Goal: Task Accomplishment & Management: Complete application form

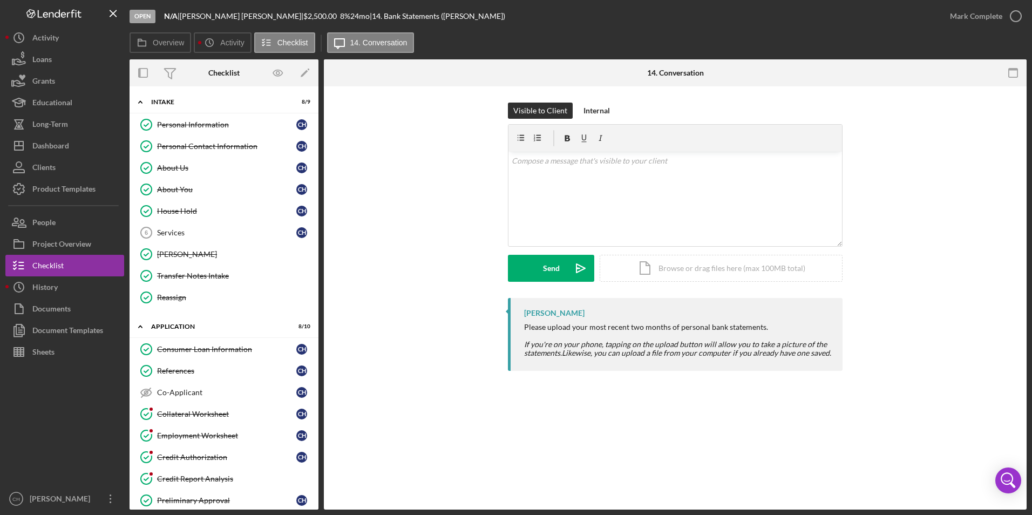
scroll to position [344, 0]
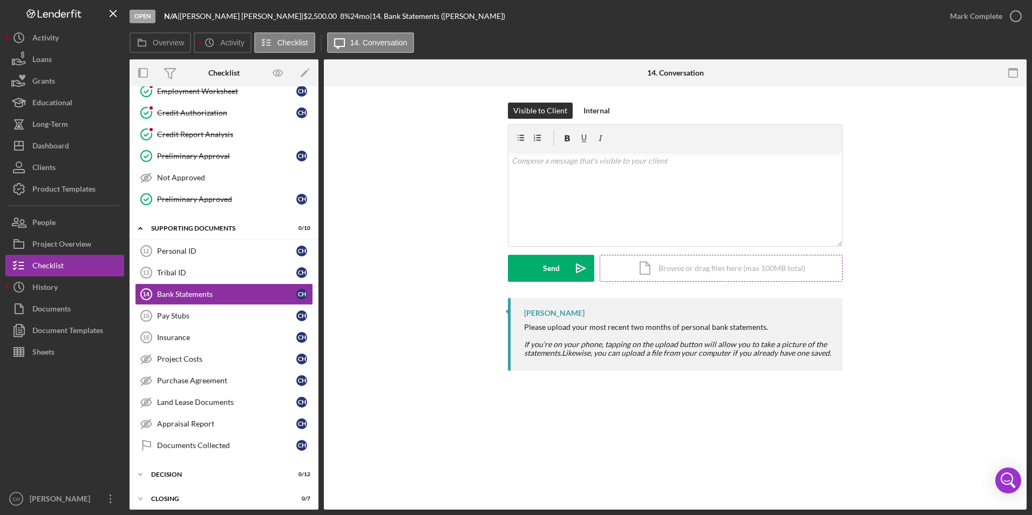
click at [721, 267] on div "Icon/Document Browse or drag files here (max 100MB total) Tap to choose files o…" at bounding box center [721, 268] width 243 height 27
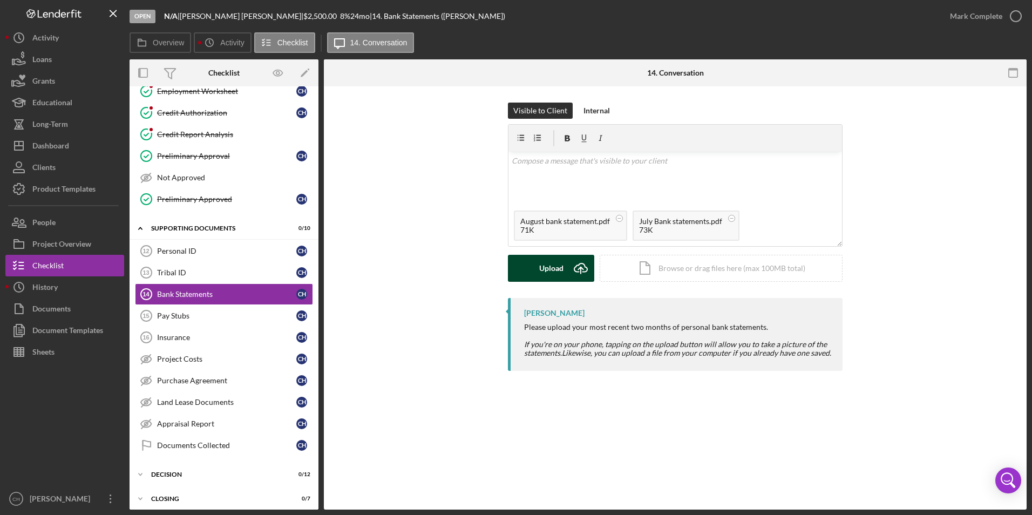
click at [557, 273] on div "Upload" at bounding box center [551, 268] width 24 height 27
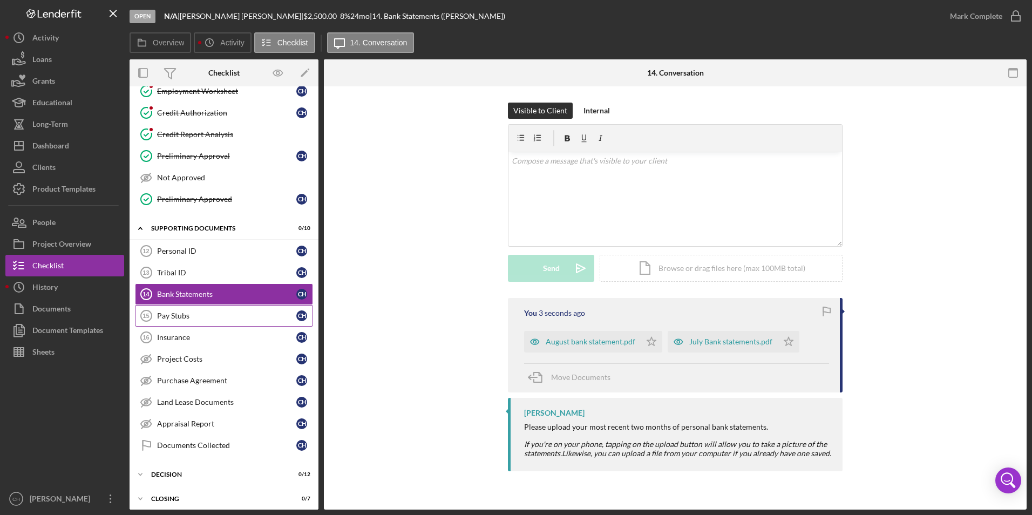
click at [176, 313] on div "Pay Stubs" at bounding box center [226, 316] width 139 height 9
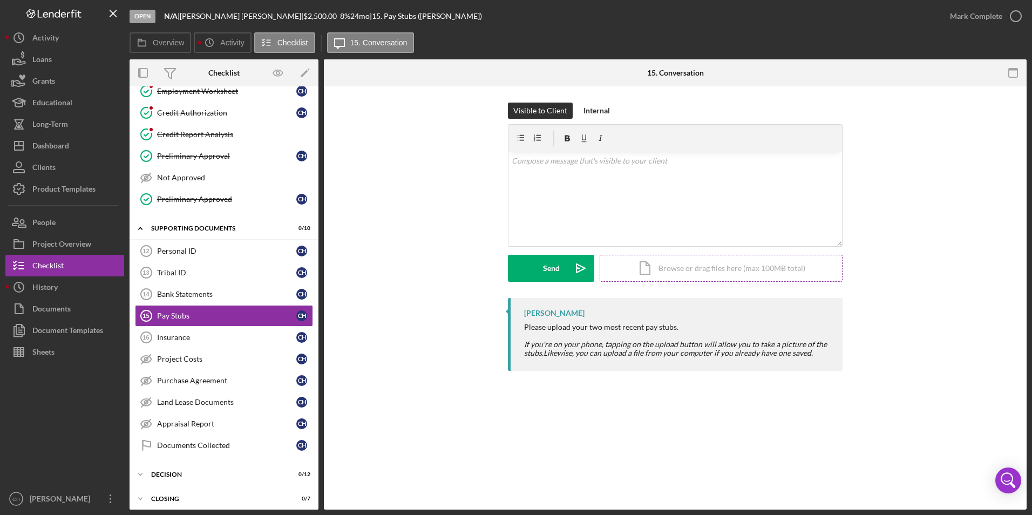
click at [698, 266] on div "Icon/Document Browse or drag files here (max 100MB total) Tap to choose files o…" at bounding box center [721, 268] width 243 height 27
click at [548, 276] on div "Upload" at bounding box center [551, 268] width 24 height 27
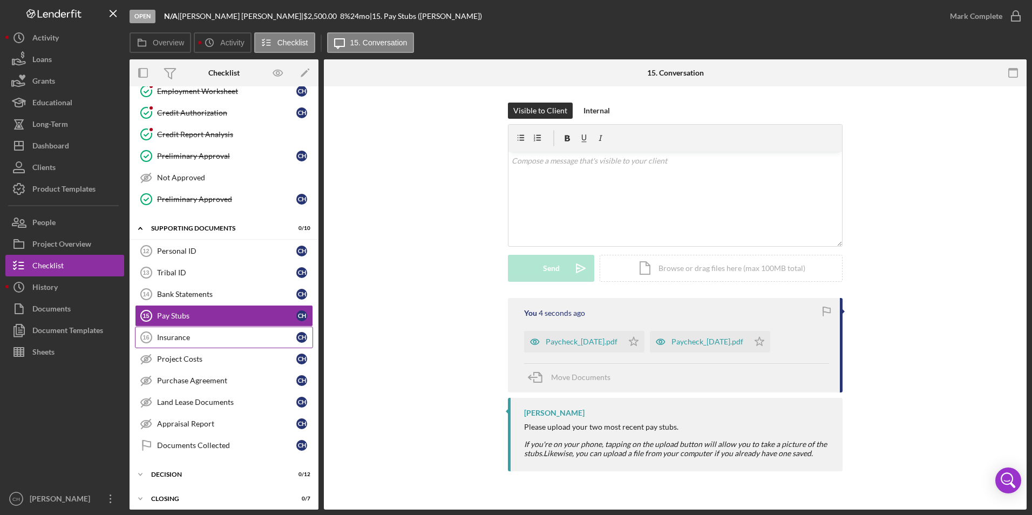
click at [193, 339] on div "Insurance" at bounding box center [226, 337] width 139 height 9
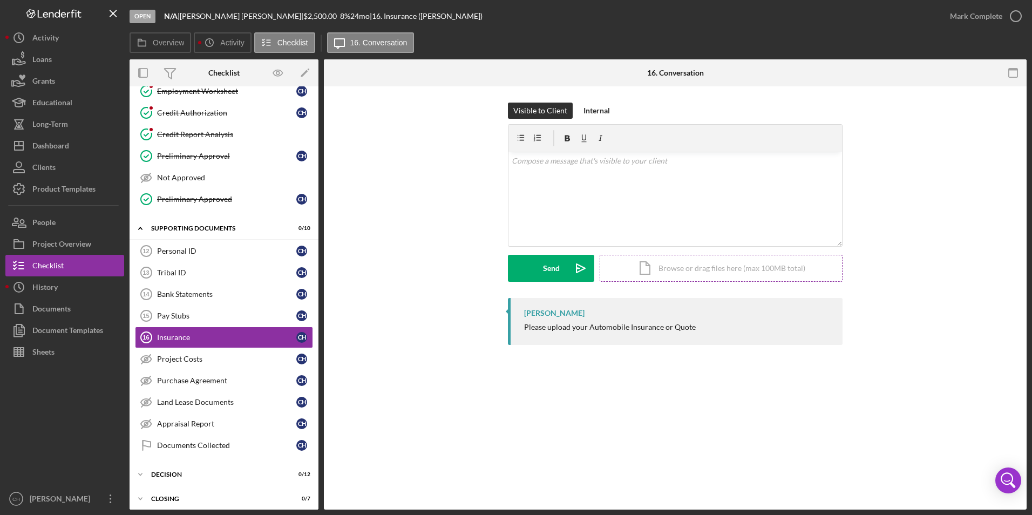
click at [685, 270] on div "Icon/Document Browse or drag files here (max 100MB total) Tap to choose files o…" at bounding box center [721, 268] width 243 height 27
click at [550, 268] on div "Upload" at bounding box center [551, 268] width 24 height 27
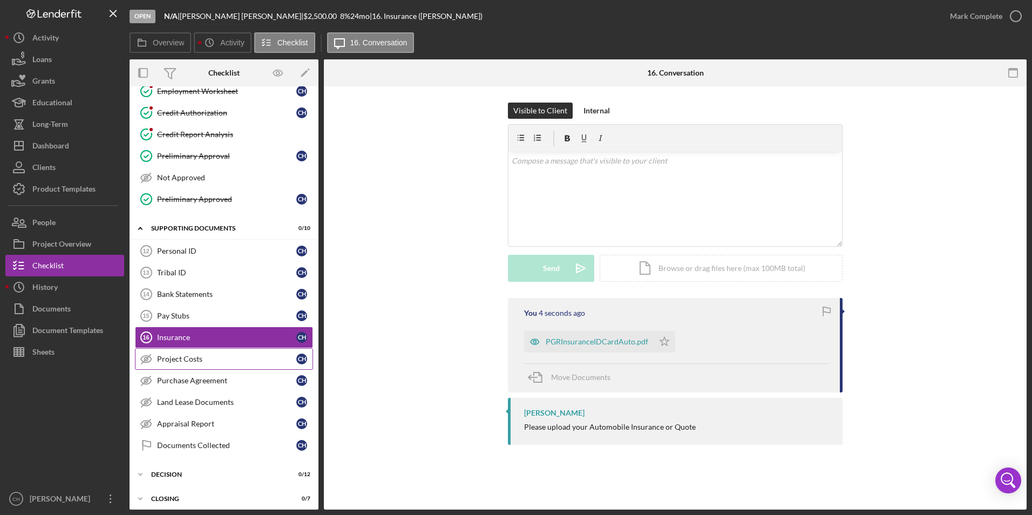
click at [189, 357] on div "Project Costs" at bounding box center [226, 359] width 139 height 9
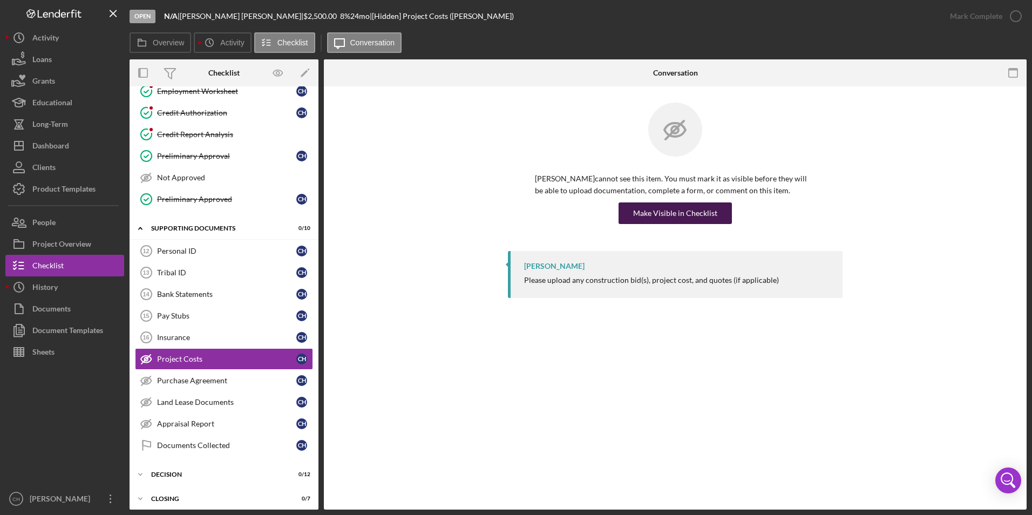
click at [675, 215] on div "Make Visible in Checklist" at bounding box center [675, 213] width 84 height 22
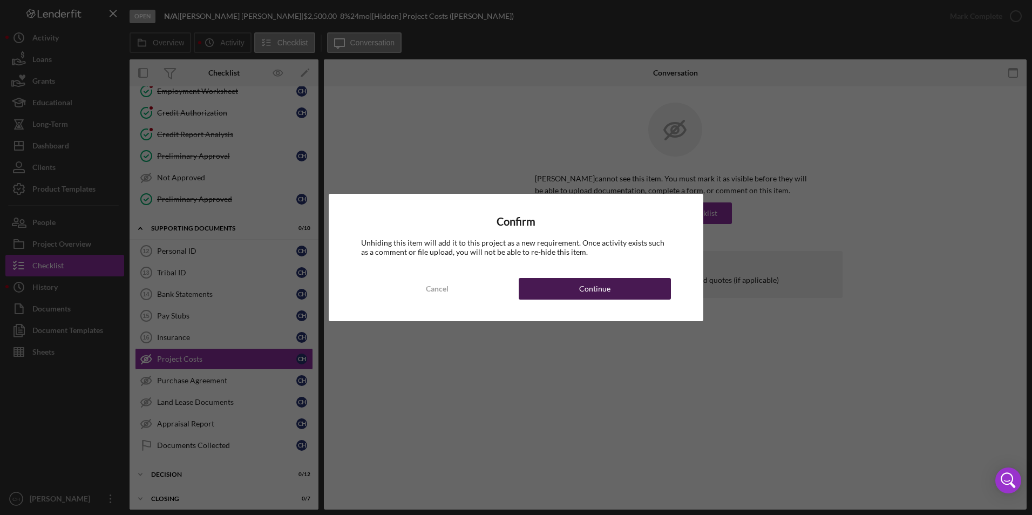
click at [556, 287] on button "Continue" at bounding box center [595, 289] width 152 height 22
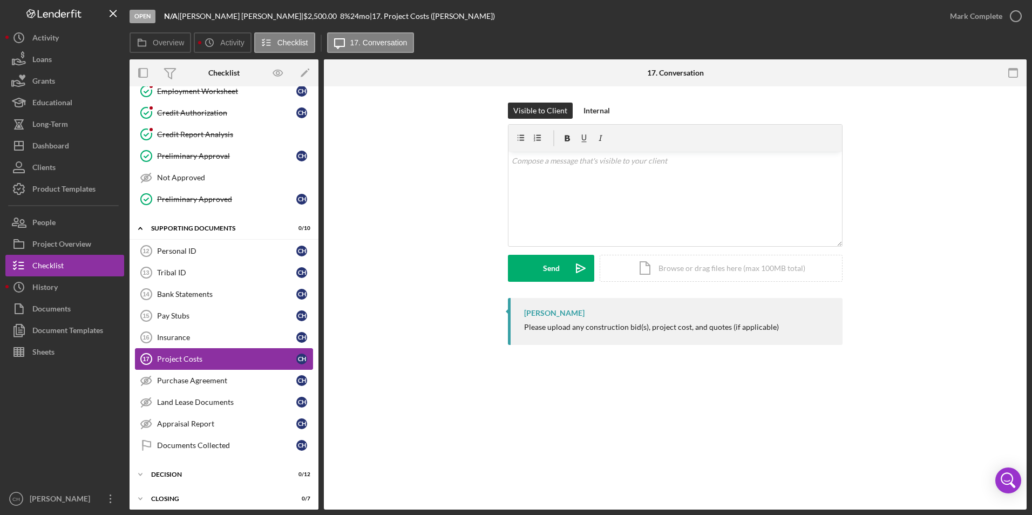
click at [180, 355] on div "Project Costs" at bounding box center [226, 359] width 139 height 9
click at [688, 268] on div "Icon/Document Browse or drag files here (max 100MB total) Tap to choose files o…" at bounding box center [721, 268] width 243 height 27
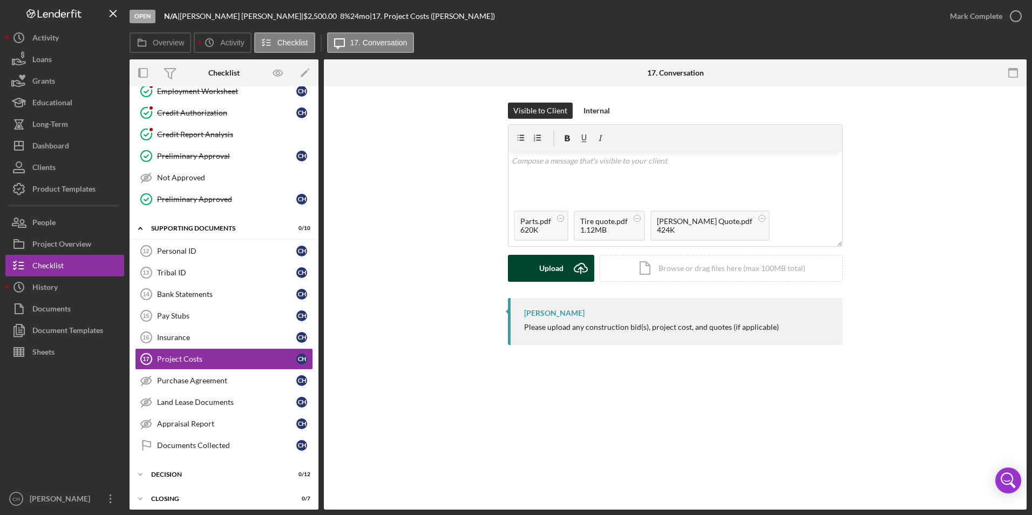
click at [542, 272] on div "Upload" at bounding box center [551, 268] width 24 height 27
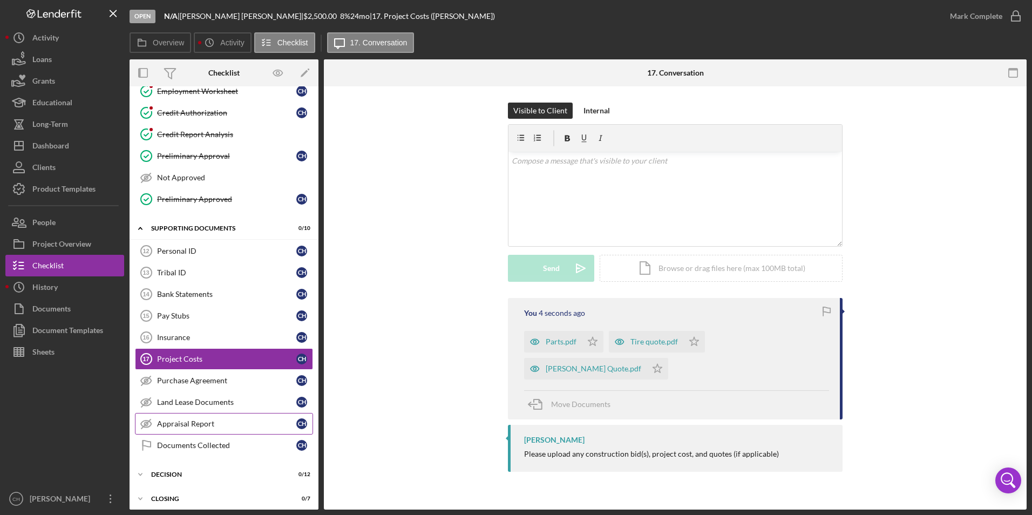
click at [180, 424] on div "Appraisal Report" at bounding box center [226, 423] width 139 height 9
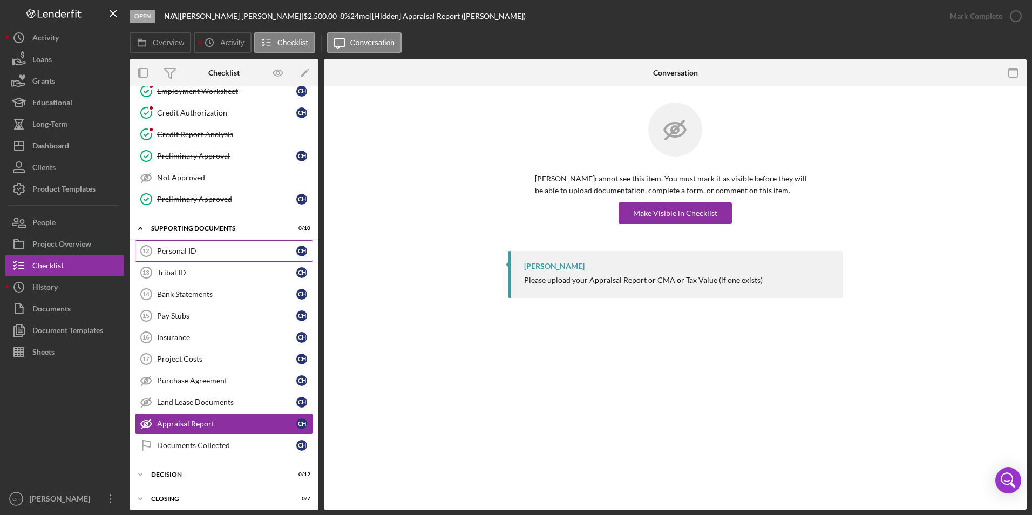
click at [194, 251] on div "Personal ID" at bounding box center [226, 251] width 139 height 9
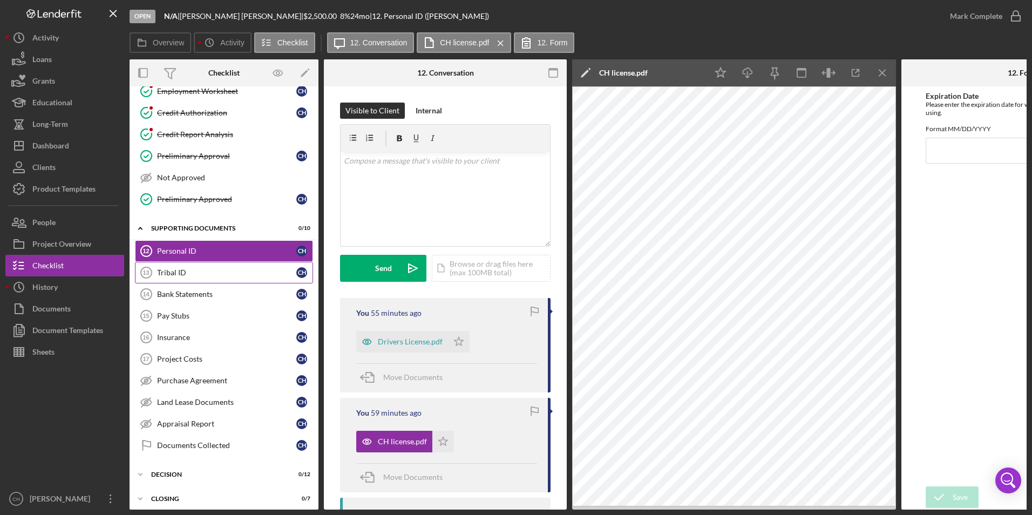
click at [197, 275] on div "Tribal ID" at bounding box center [226, 272] width 139 height 9
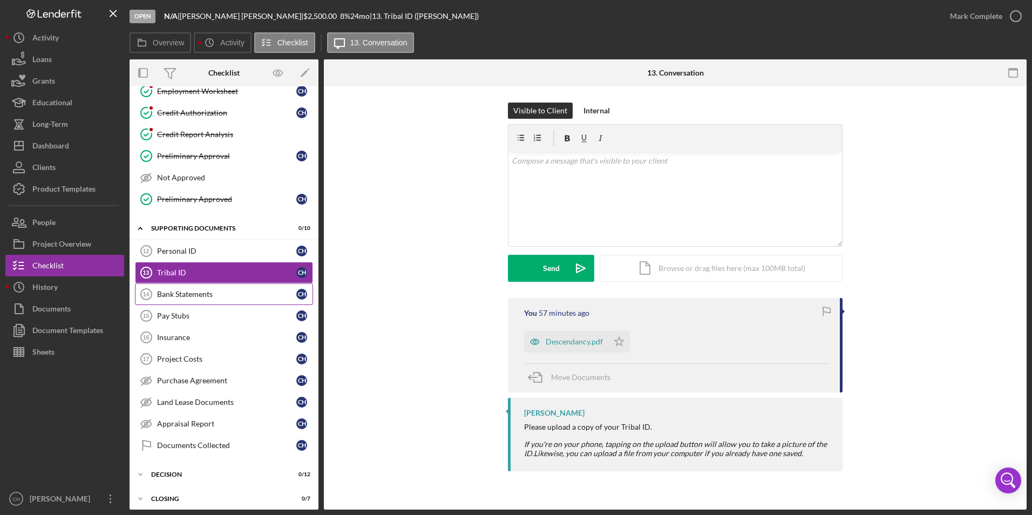
click at [191, 294] on div "Bank Statements" at bounding box center [226, 294] width 139 height 9
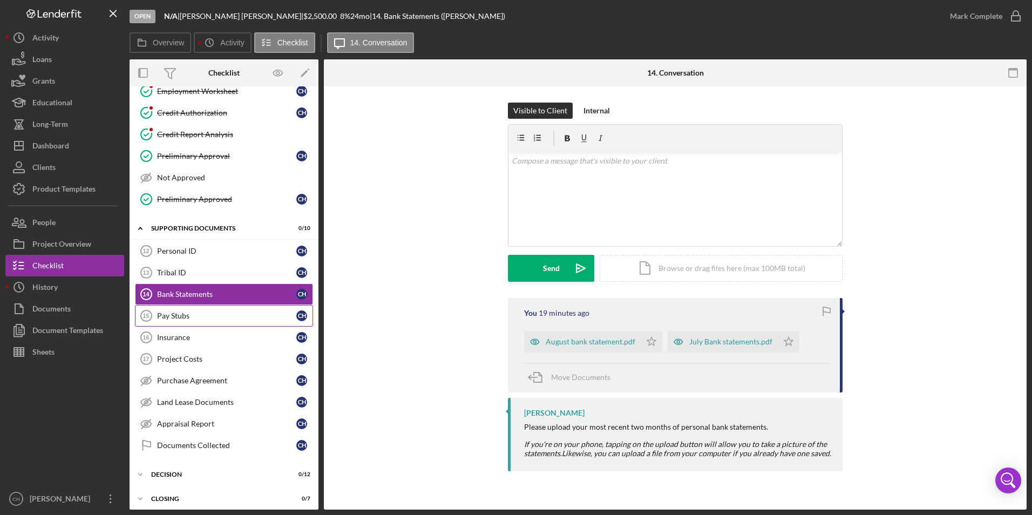
click at [190, 317] on div "Pay Stubs" at bounding box center [226, 316] width 139 height 9
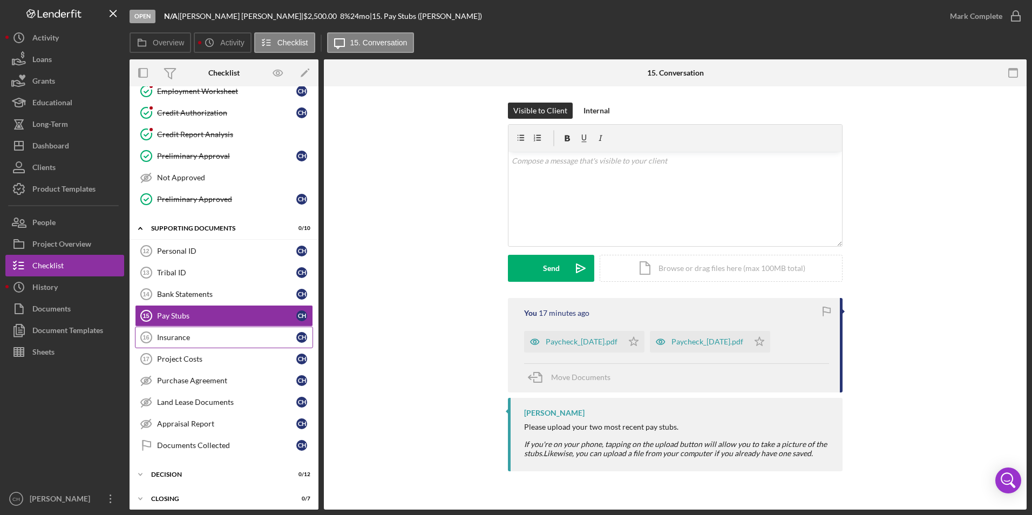
click at [187, 336] on div "Insurance" at bounding box center [226, 337] width 139 height 9
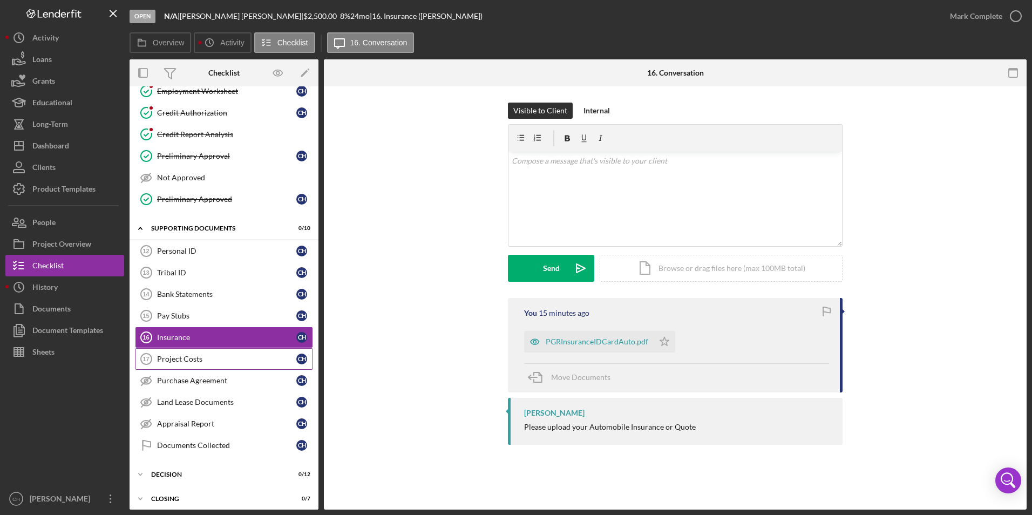
click at [187, 359] on div "Project Costs" at bounding box center [226, 359] width 139 height 9
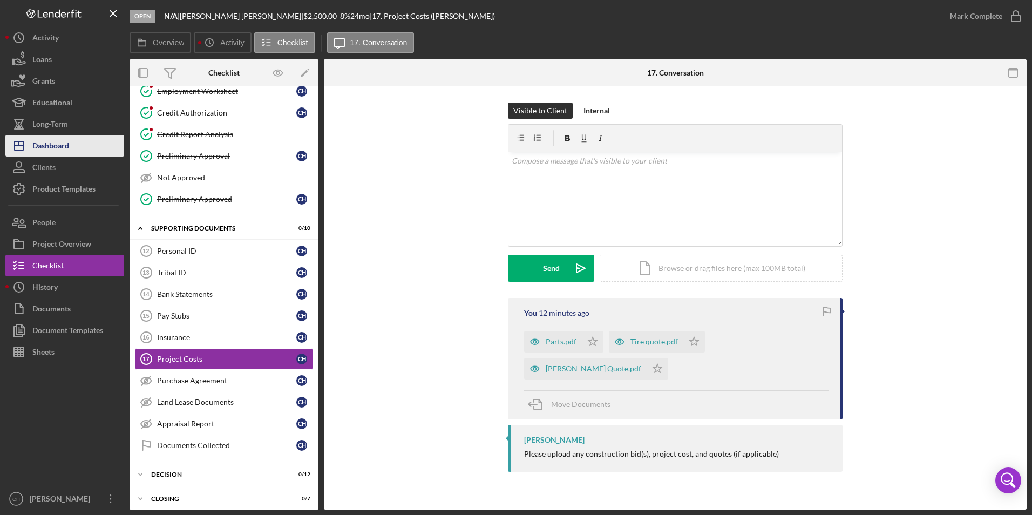
click at [64, 142] on div "Dashboard" at bounding box center [50, 147] width 37 height 24
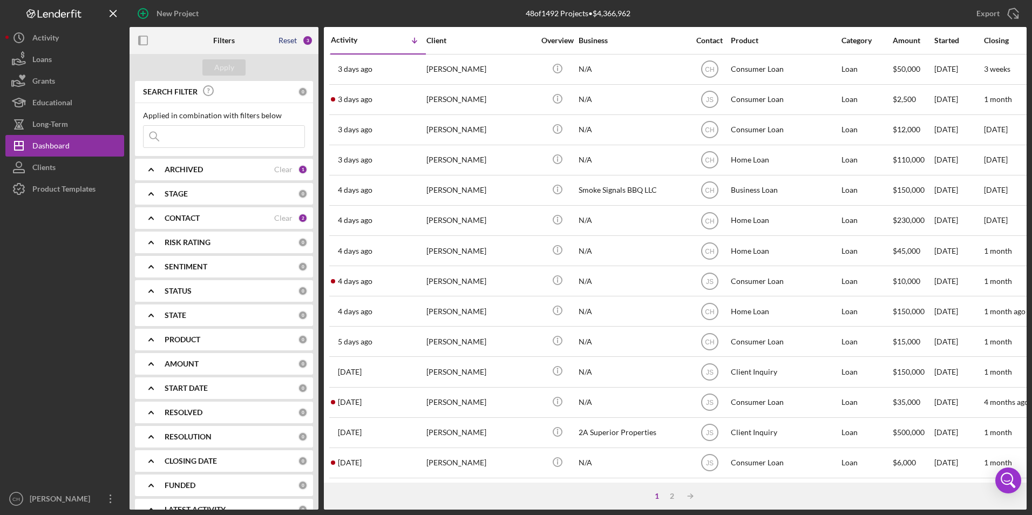
click at [283, 37] on div "Reset" at bounding box center [288, 40] width 18 height 9
click at [218, 63] on div "Apply" at bounding box center [224, 67] width 20 height 16
